Goal: Task Accomplishment & Management: Manage account settings

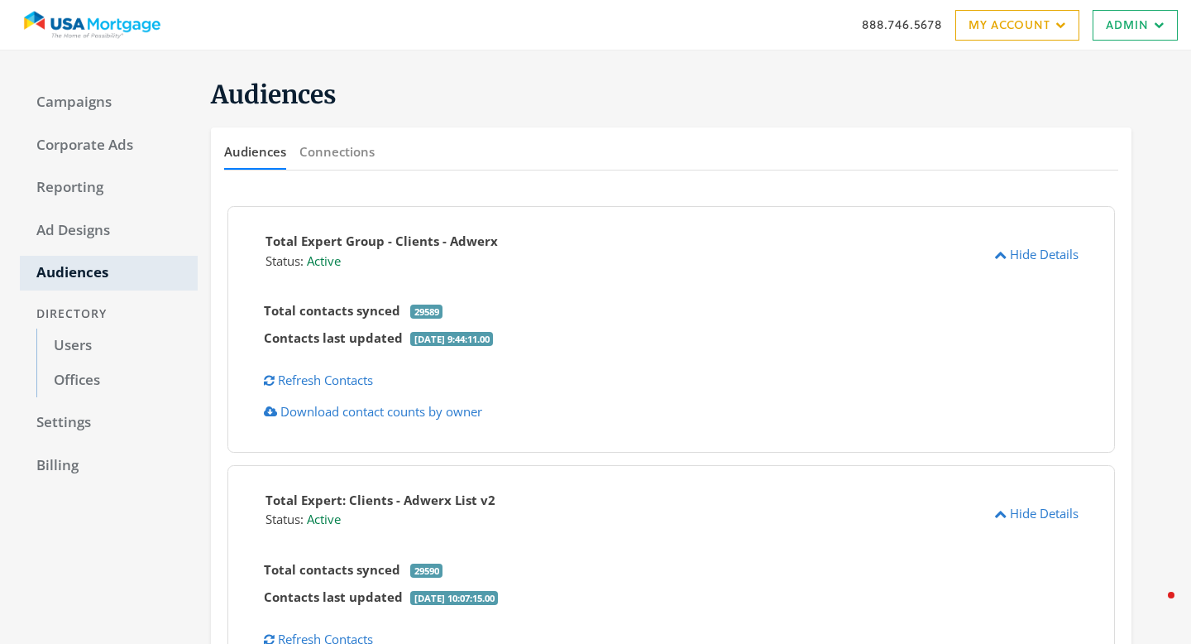
scroll to position [683, 0]
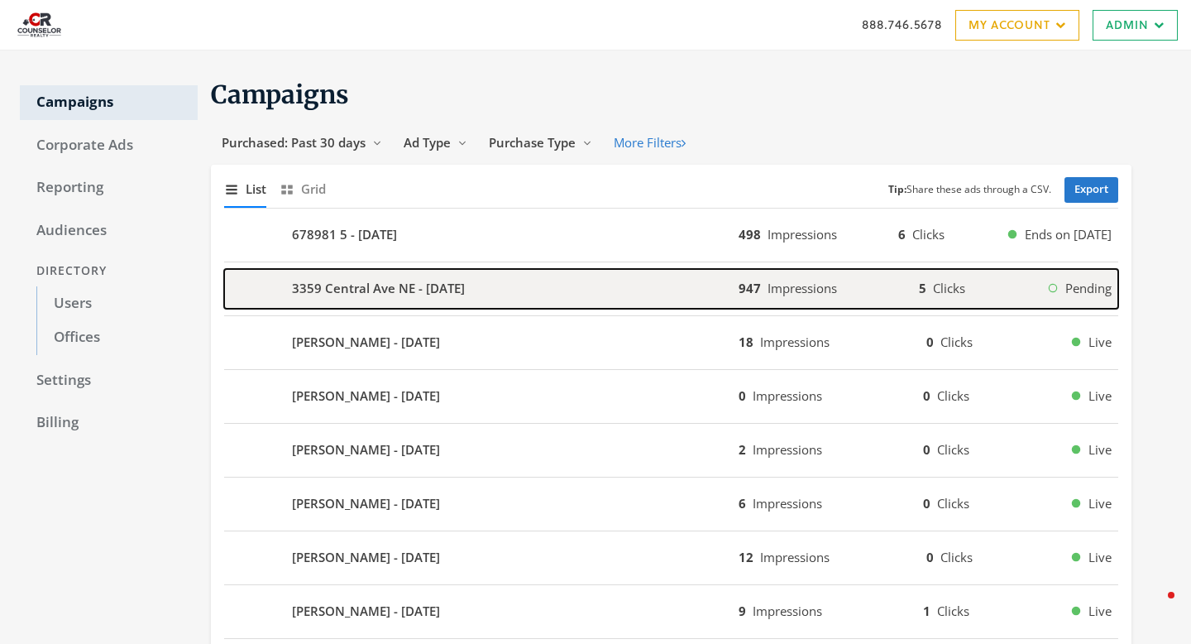
click at [404, 280] on b "3359 Central Ave NE - 2025-09-15" at bounding box center [378, 288] width 173 height 19
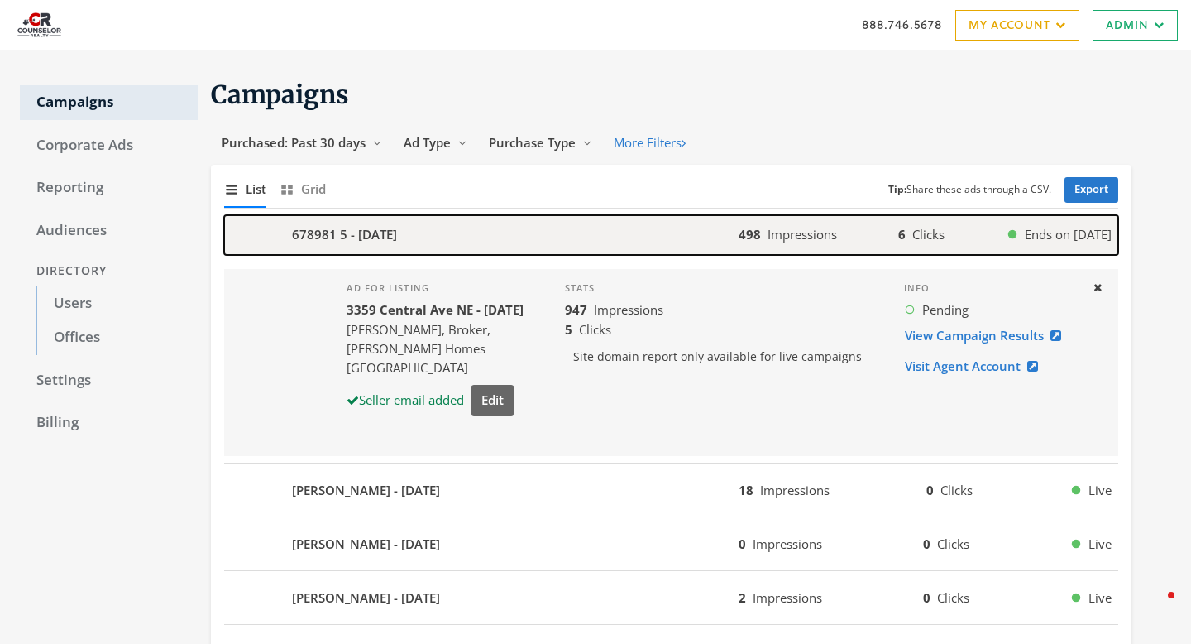
click at [624, 252] on div "678981 5 - 2025-09-17" at bounding box center [481, 235] width 515 height 40
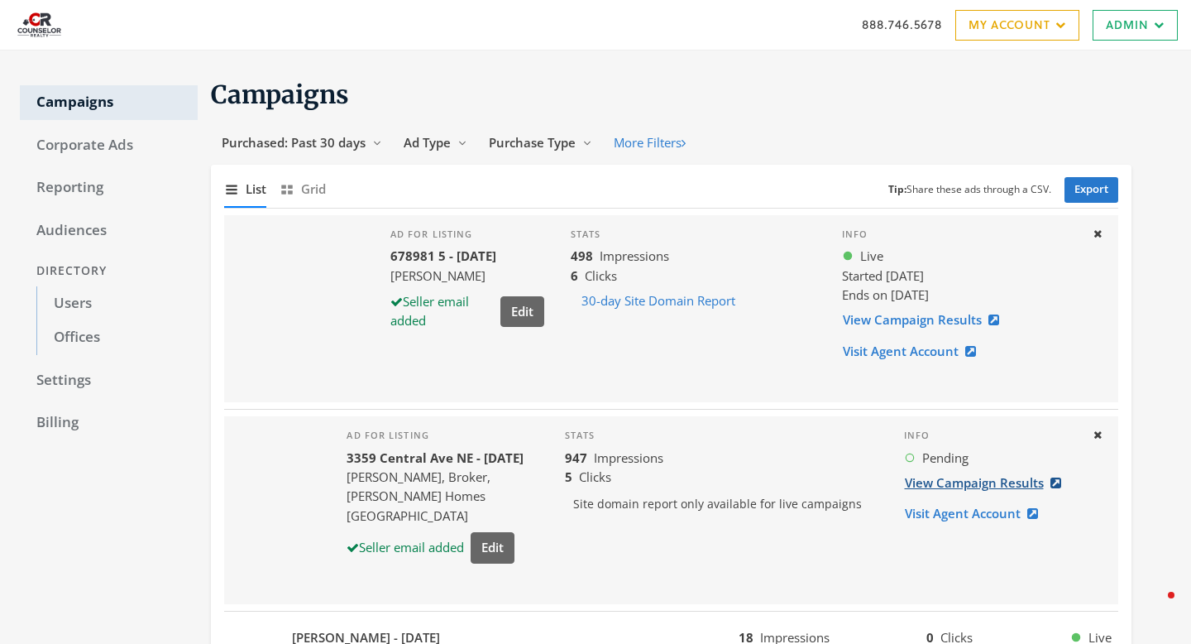
click at [910, 476] on link "View Campaign Results" at bounding box center [988, 482] width 168 height 31
click at [69, 374] on link "Settings" at bounding box center [109, 380] width 178 height 35
select select "[PERSON_NAME]"
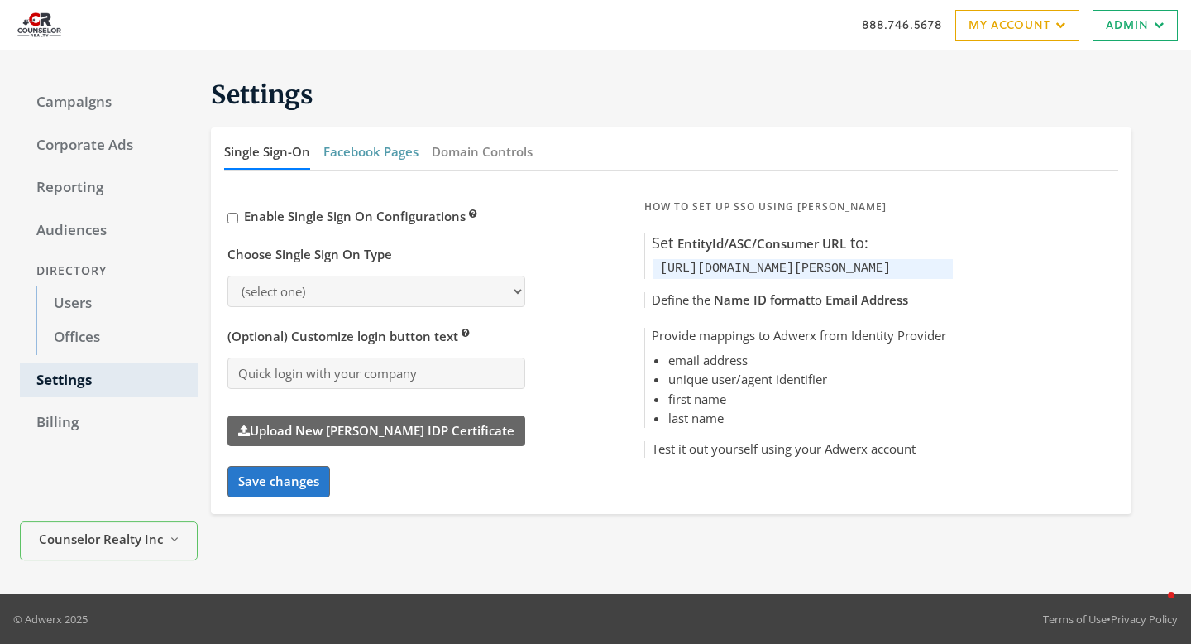
click at [393, 156] on button "Facebook Pages" at bounding box center [370, 152] width 95 height 36
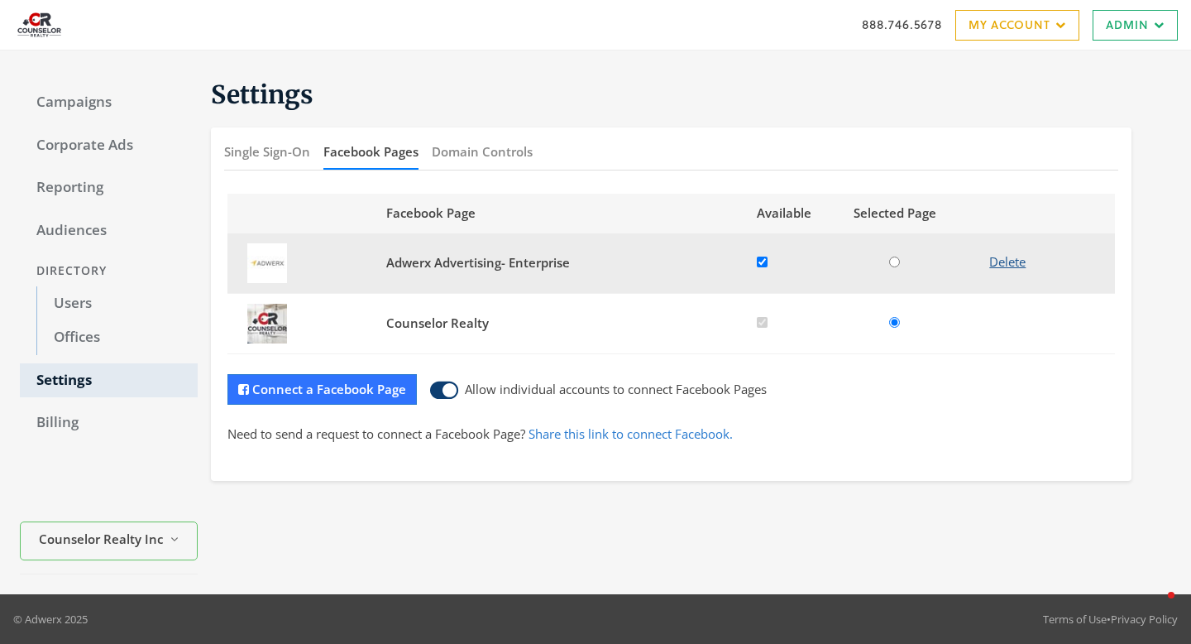
click at [1012, 265] on button "Delete" at bounding box center [1008, 262] width 58 height 31
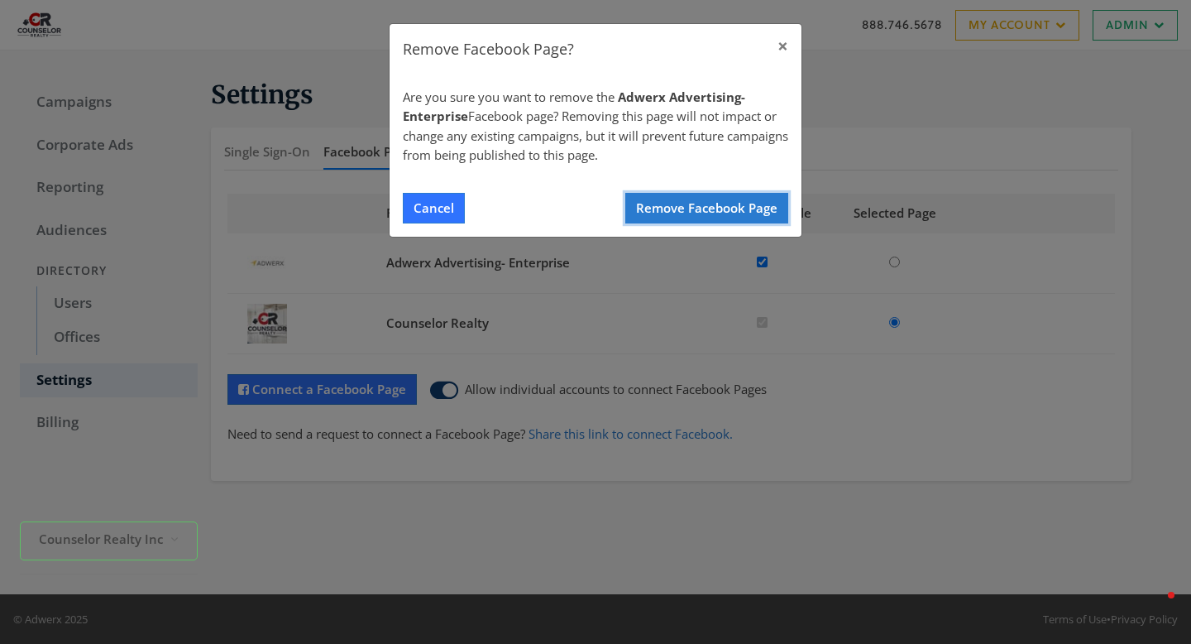
click at [729, 205] on button "Remove Facebook Page" at bounding box center [706, 208] width 163 height 31
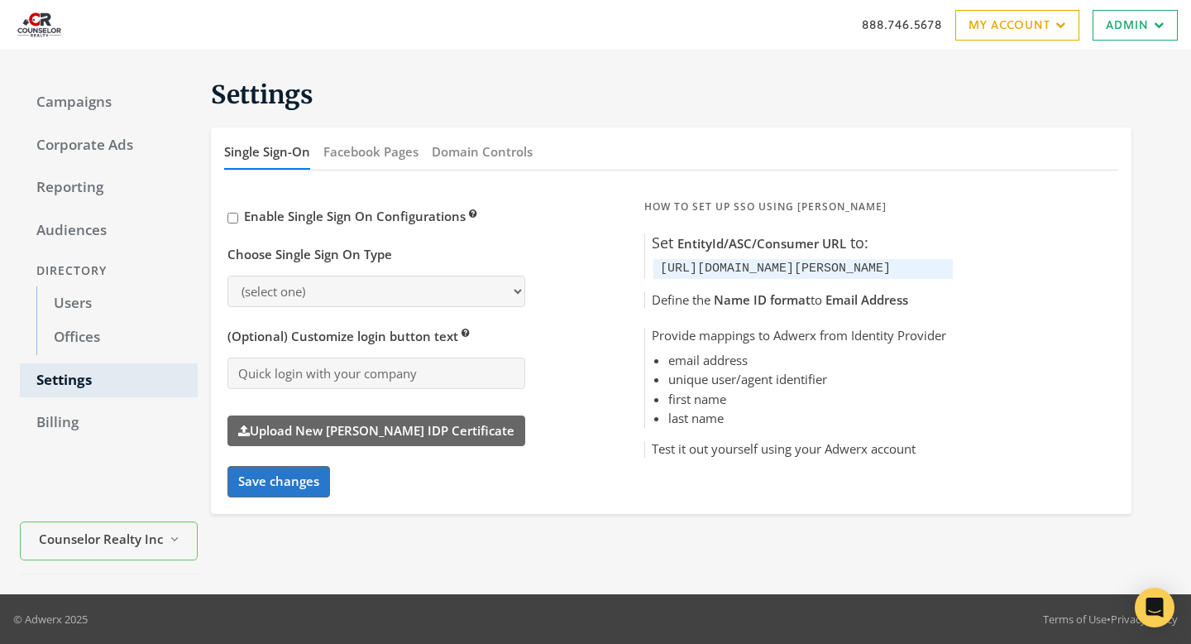
select select "[PERSON_NAME]"
